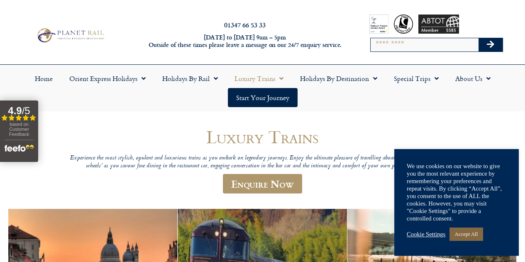
click at [470, 230] on link "Accept All" at bounding box center [465, 233] width 33 height 13
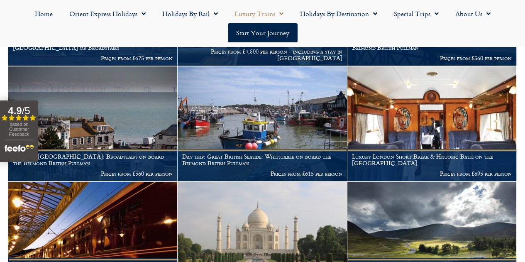
scroll to position [833, 0]
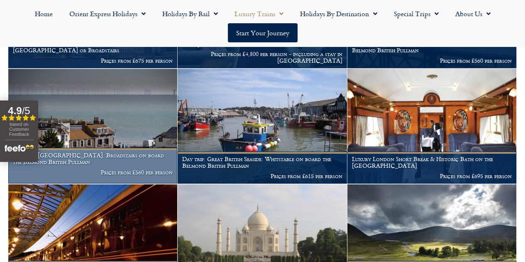
click at [118, 171] on figcaption "Day trip: Great British Seaside: Broadstairs on board the Belmond British Pullm…" at bounding box center [92, 166] width 169 height 36
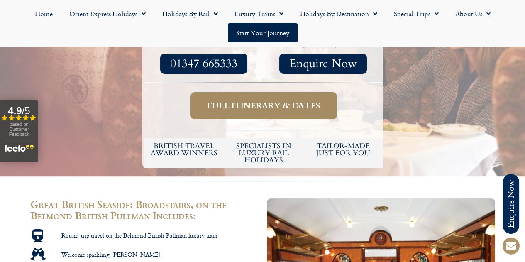
scroll to position [333, 0]
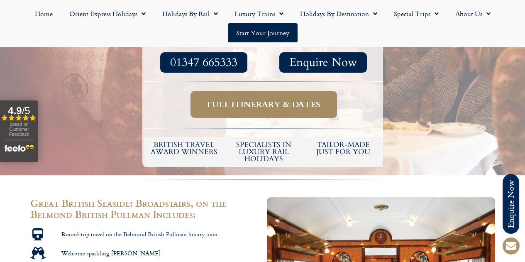
click at [292, 110] on span "Full itinerary & dates" at bounding box center [263, 104] width 113 height 10
click at [303, 107] on span "Full itinerary & dates" at bounding box center [263, 104] width 113 height 10
click at [310, 109] on span "Full itinerary & dates" at bounding box center [263, 104] width 113 height 10
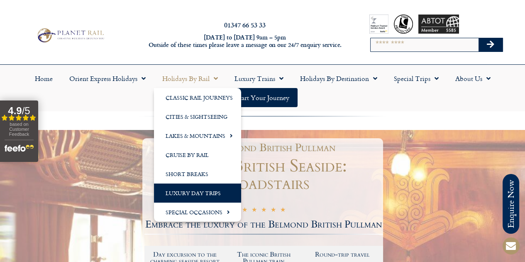
click at [185, 198] on link "Luxury Day Trips" at bounding box center [197, 192] width 87 height 19
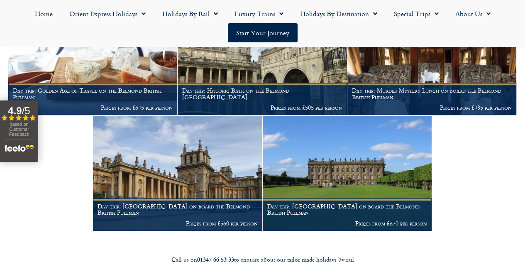
scroll to position [803, 0]
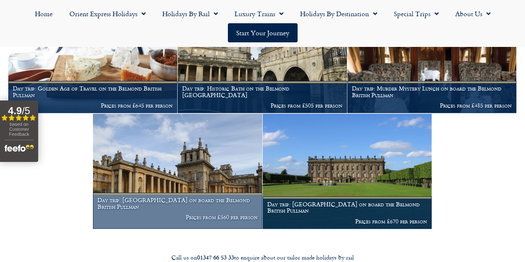
click at [222, 220] on p "Prices from £560 per person" at bounding box center [178, 217] width 160 height 7
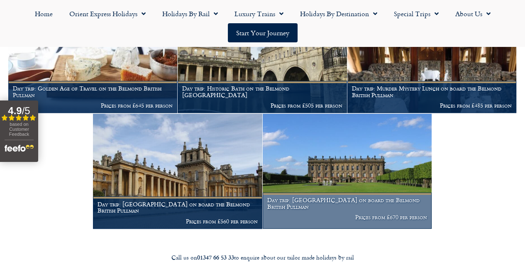
click at [352, 203] on img at bounding box center [347, 171] width 169 height 115
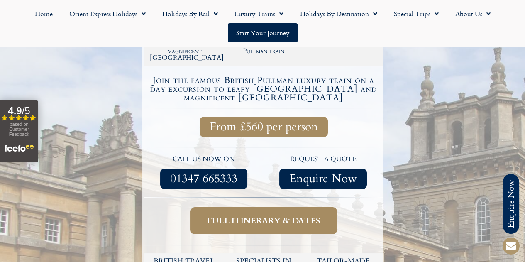
scroll to position [194, 0]
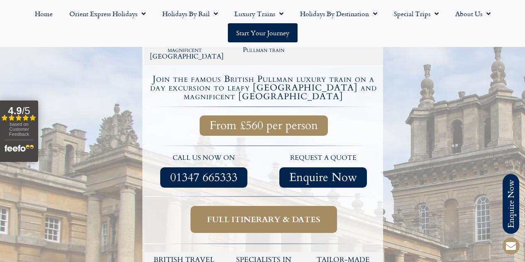
click at [281, 131] on span "From £560 per person" at bounding box center [264, 125] width 108 height 10
click at [278, 225] on span "Full itinerary & dates" at bounding box center [263, 219] width 113 height 10
click at [288, 225] on span "Full itinerary & dates" at bounding box center [263, 219] width 113 height 10
click at [285, 225] on span "Full itinerary & dates" at bounding box center [263, 219] width 113 height 10
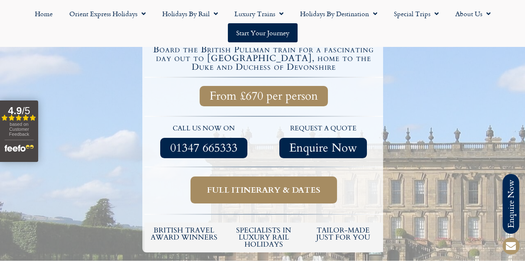
scroll to position [230, 0]
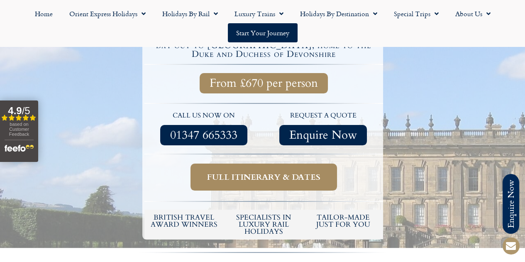
click at [245, 182] on span "Full itinerary & dates" at bounding box center [263, 177] width 113 height 10
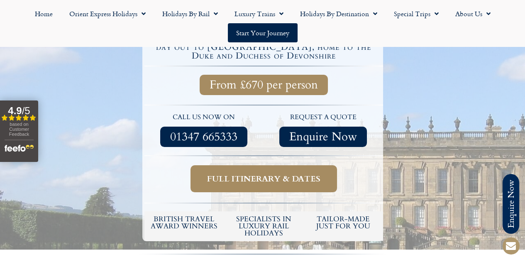
scroll to position [236, 0]
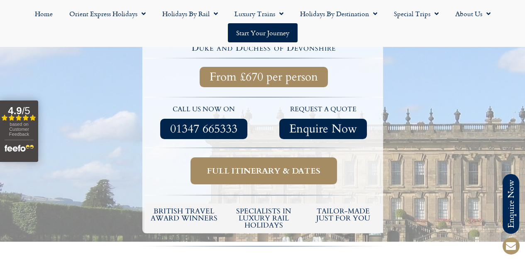
click at [269, 176] on span "Full itinerary & dates" at bounding box center [263, 171] width 113 height 10
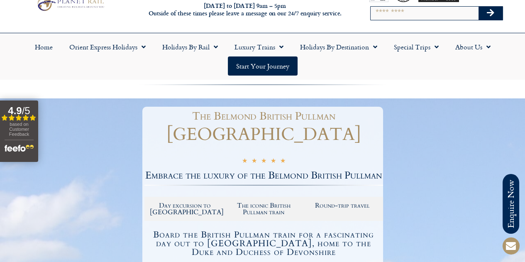
scroll to position [0, 0]
